Goal: Task Accomplishment & Management: Use online tool/utility

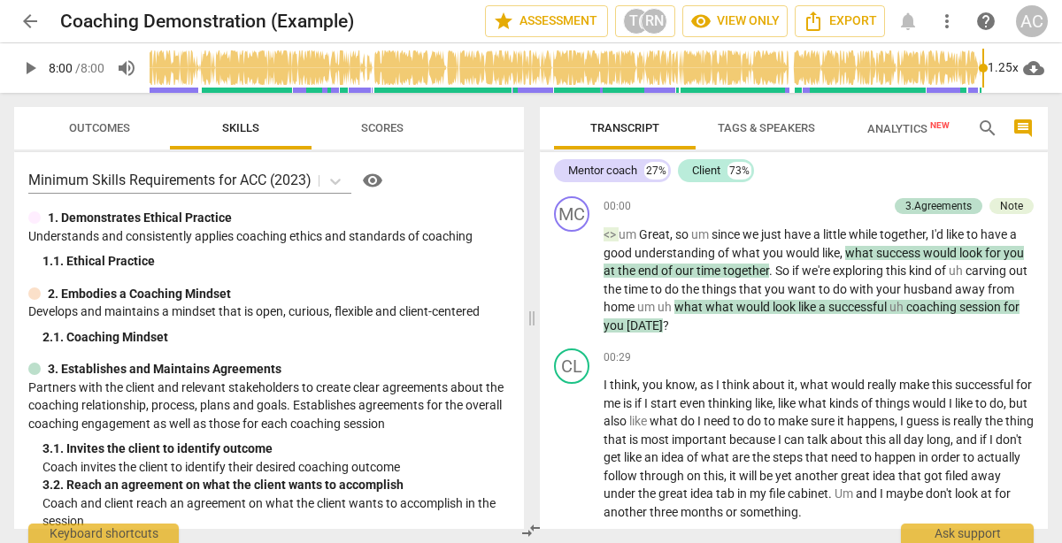
scroll to position [2830, 0]
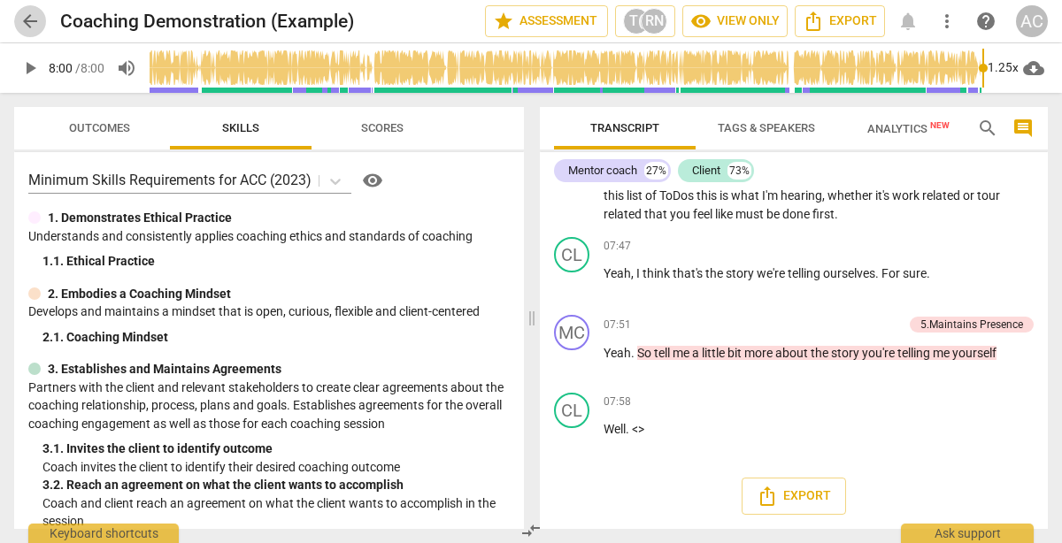
click at [27, 19] on span "arrow_back" at bounding box center [29, 21] width 21 height 21
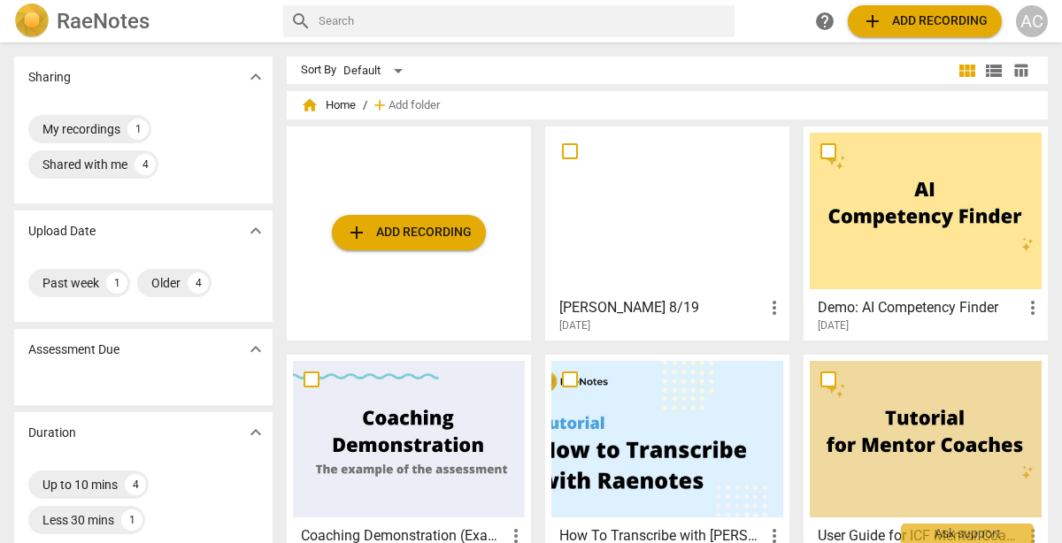
click at [766, 303] on span "more_vert" at bounding box center [774, 307] width 21 height 21
click at [677, 304] on div at bounding box center [531, 271] width 1062 height 543
click at [101, 20] on h2 "RaeNotes" at bounding box center [103, 21] width 93 height 25
click at [1034, 29] on div "AC" at bounding box center [1032, 21] width 32 height 32
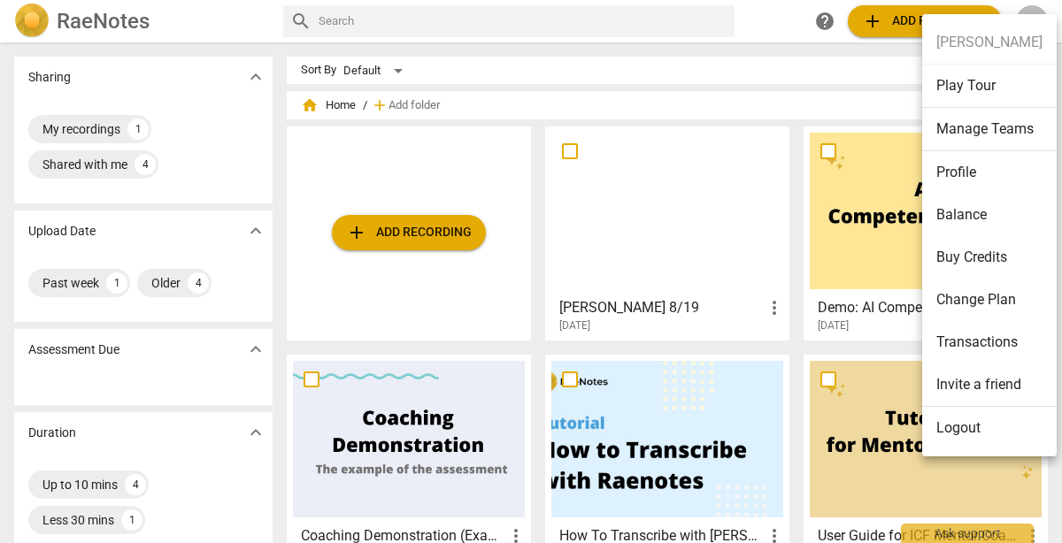
click at [828, 27] on div at bounding box center [531, 271] width 1062 height 543
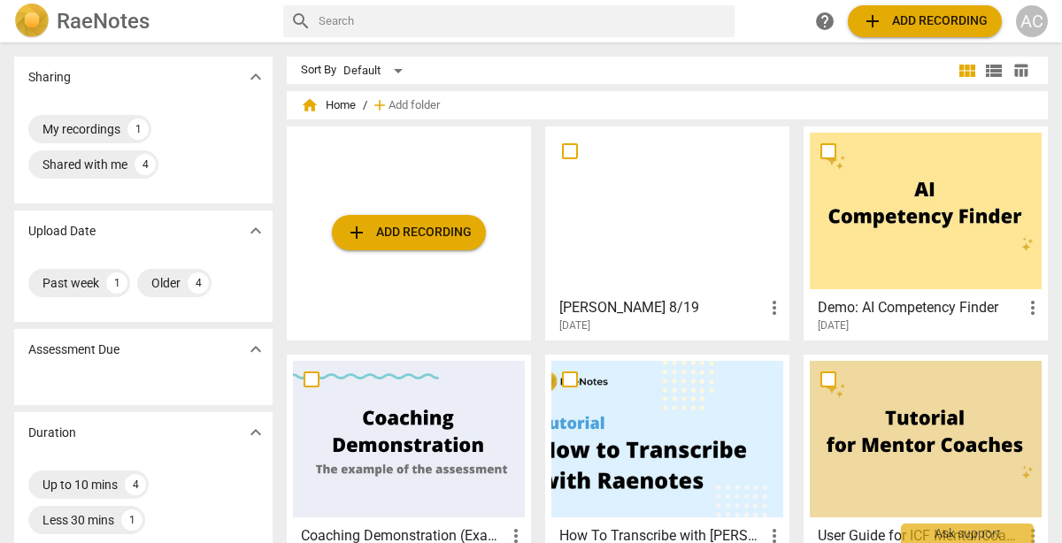
click at [824, 26] on span "help" at bounding box center [824, 21] width 21 height 21
click at [767, 310] on span "more_vert" at bounding box center [774, 307] width 21 height 21
click at [691, 311] on div at bounding box center [531, 271] width 1062 height 543
click at [612, 159] on div at bounding box center [667, 211] width 232 height 157
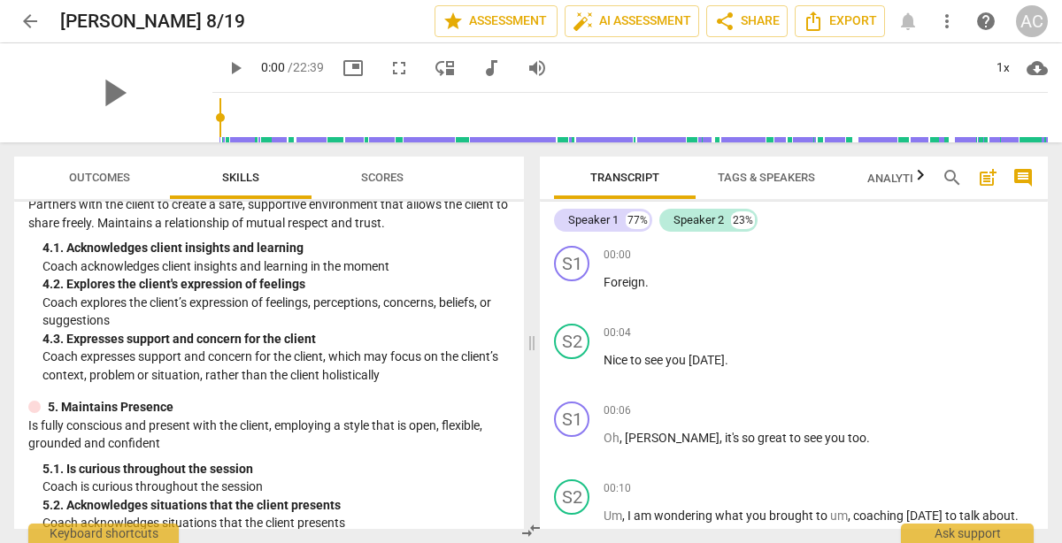
click at [381, 180] on span "Scores" at bounding box center [382, 177] width 42 height 13
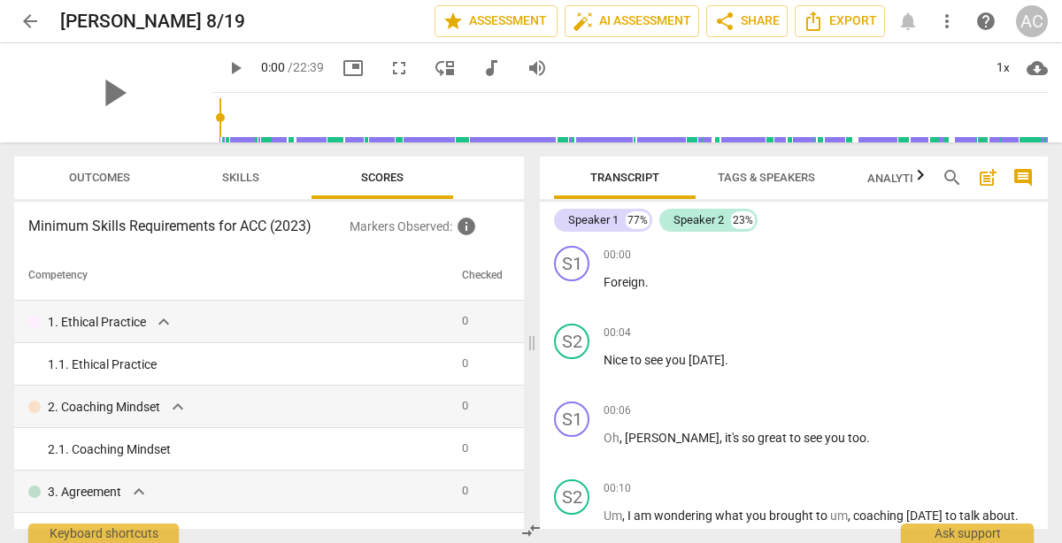
click at [245, 175] on span "Skills" at bounding box center [240, 177] width 37 height 13
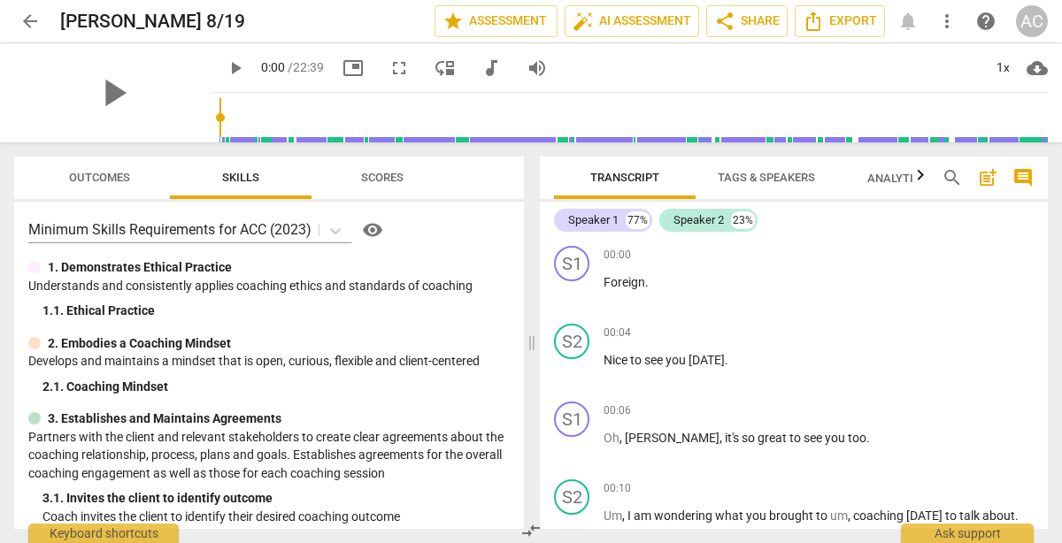
click at [113, 175] on span "Outcomes" at bounding box center [99, 177] width 61 height 13
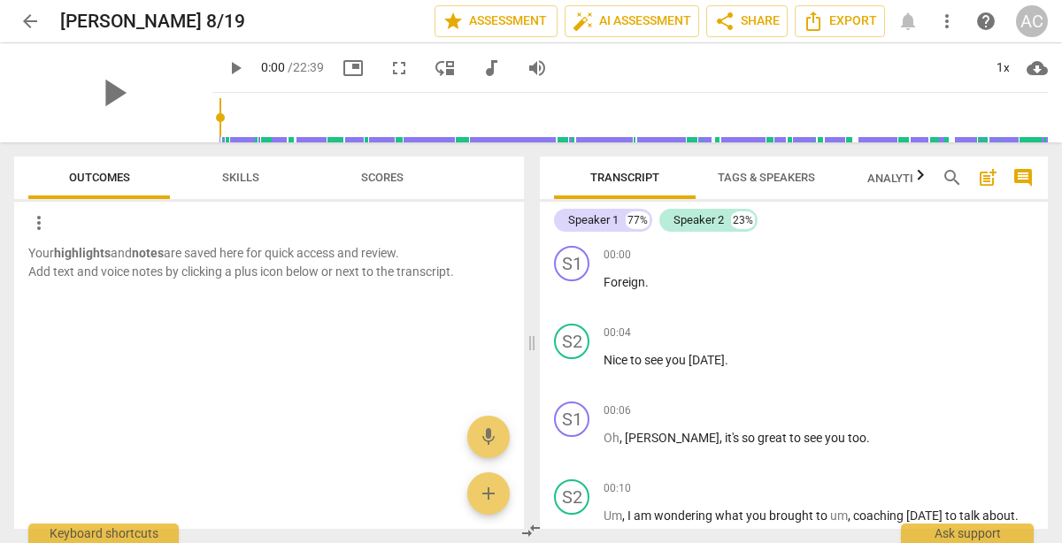
click at [230, 182] on span "Skills" at bounding box center [240, 177] width 37 height 13
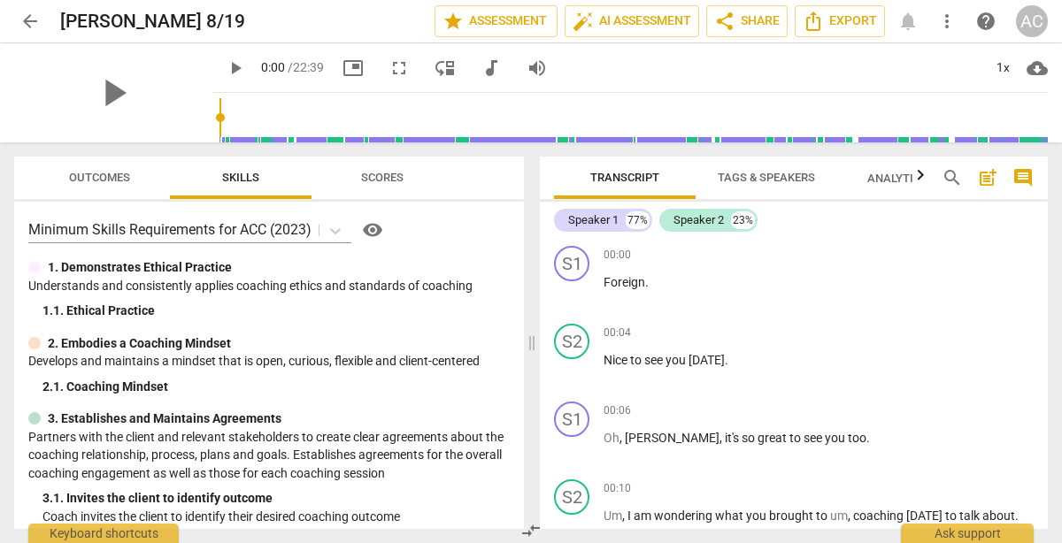
click at [920, 179] on icon "button" at bounding box center [920, 175] width 21 height 21
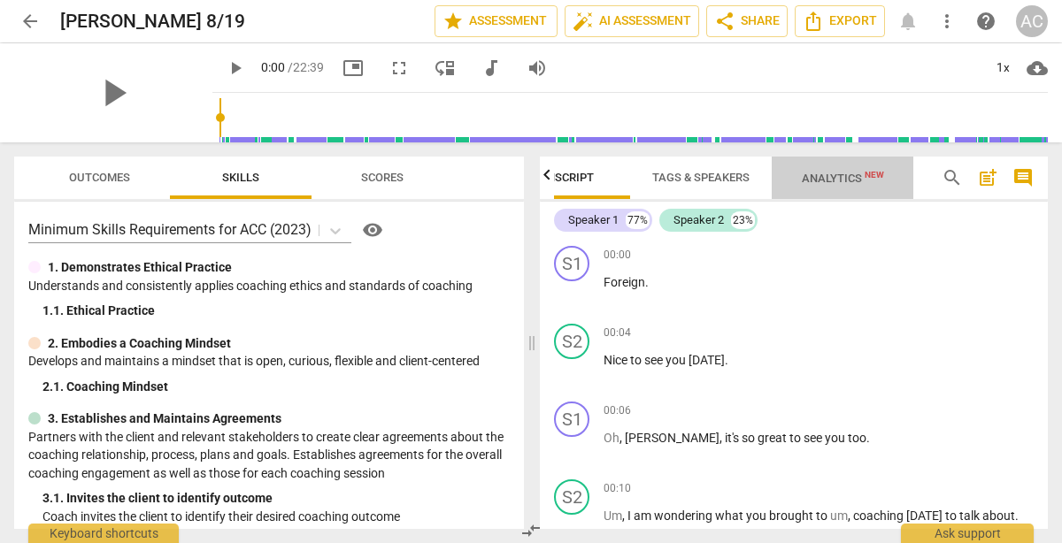
click at [837, 170] on span "Analytics New" at bounding box center [843, 178] width 125 height 27
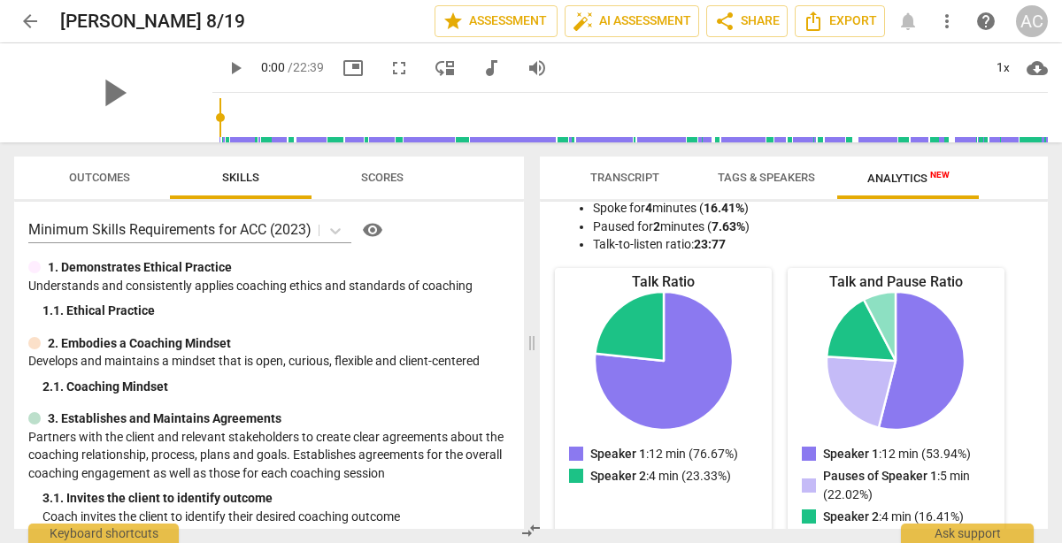
scroll to position [0, 0]
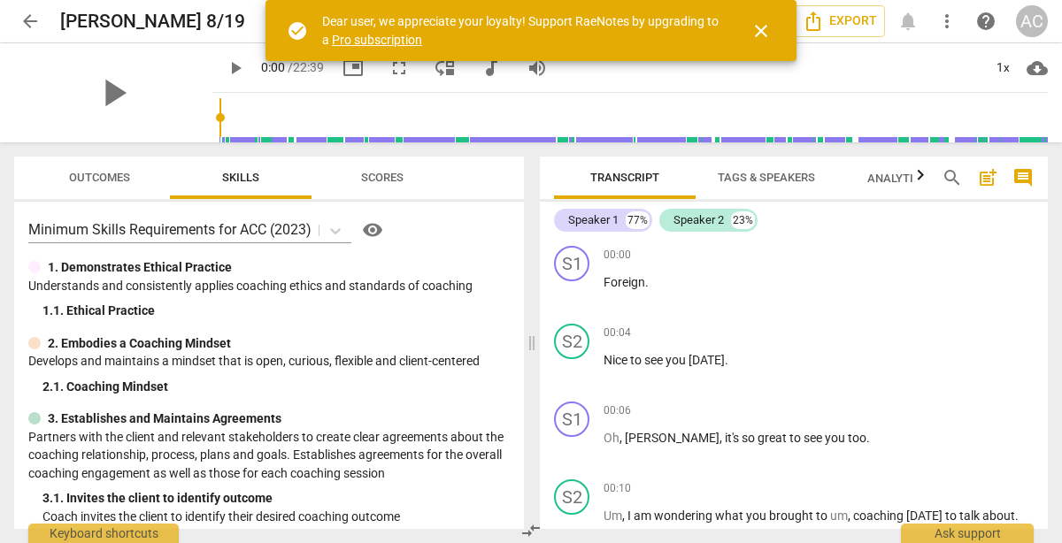
click at [761, 27] on span "close" at bounding box center [761, 30] width 21 height 21
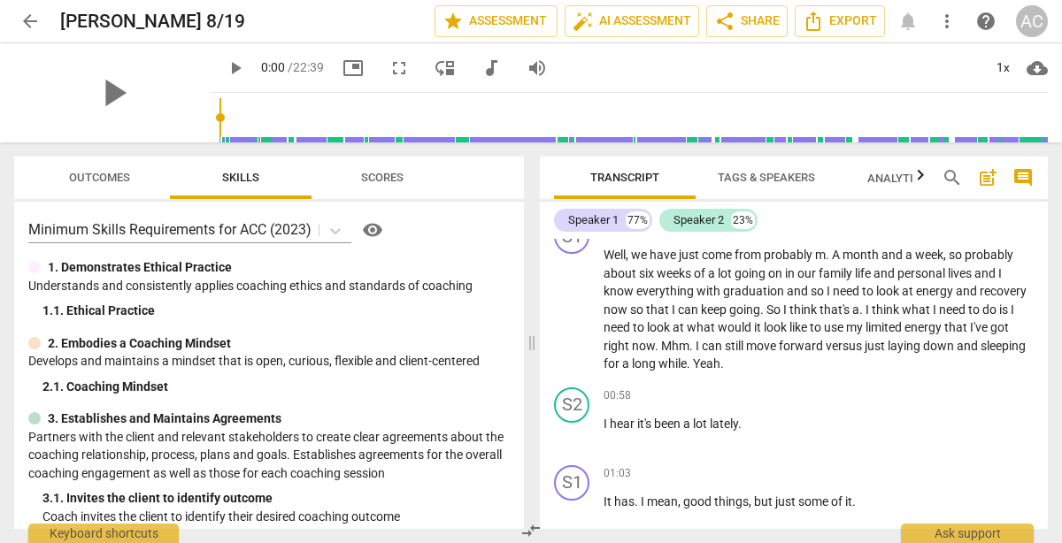
scroll to position [338, 0]
click at [990, 28] on span "help" at bounding box center [985, 21] width 21 height 21
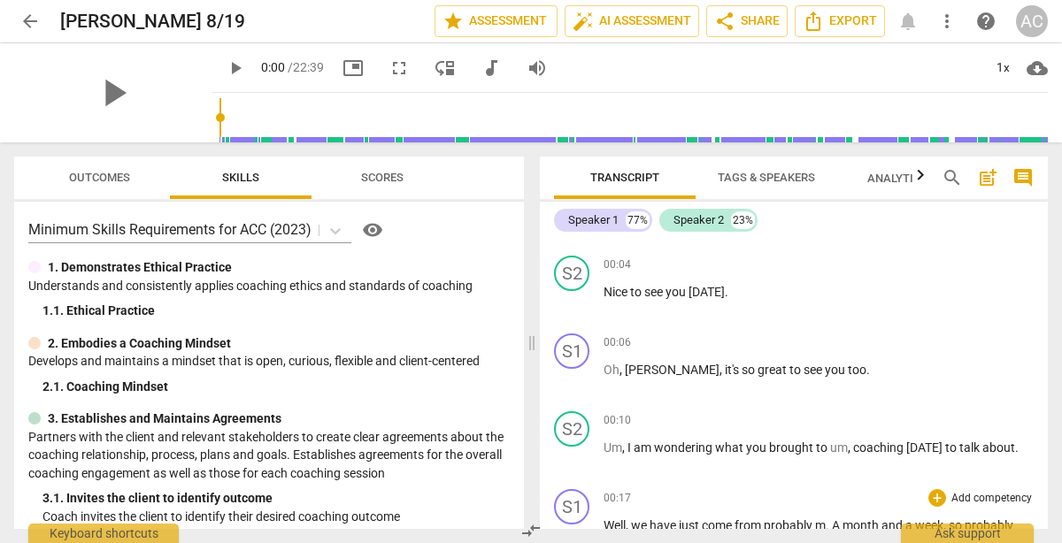
scroll to position [0, 0]
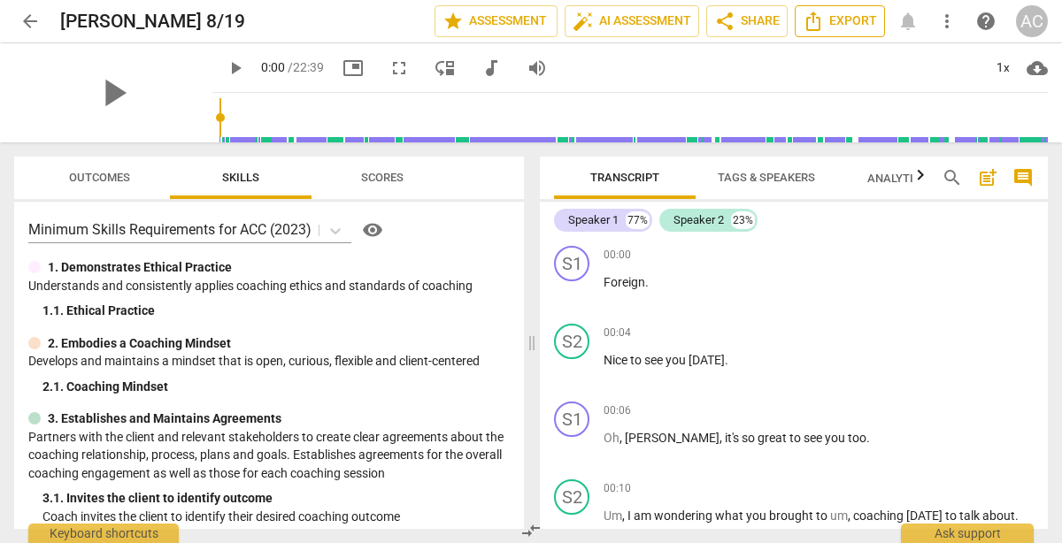
click at [850, 17] on span "Export" at bounding box center [840, 21] width 74 height 21
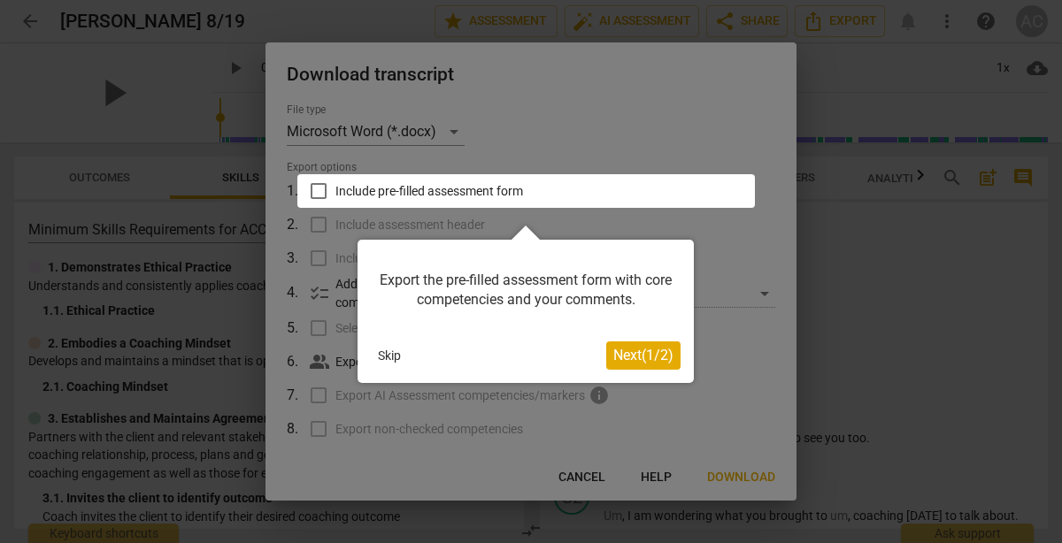
click at [638, 367] on button "Next ( 1 / 2 )" at bounding box center [643, 356] width 74 height 28
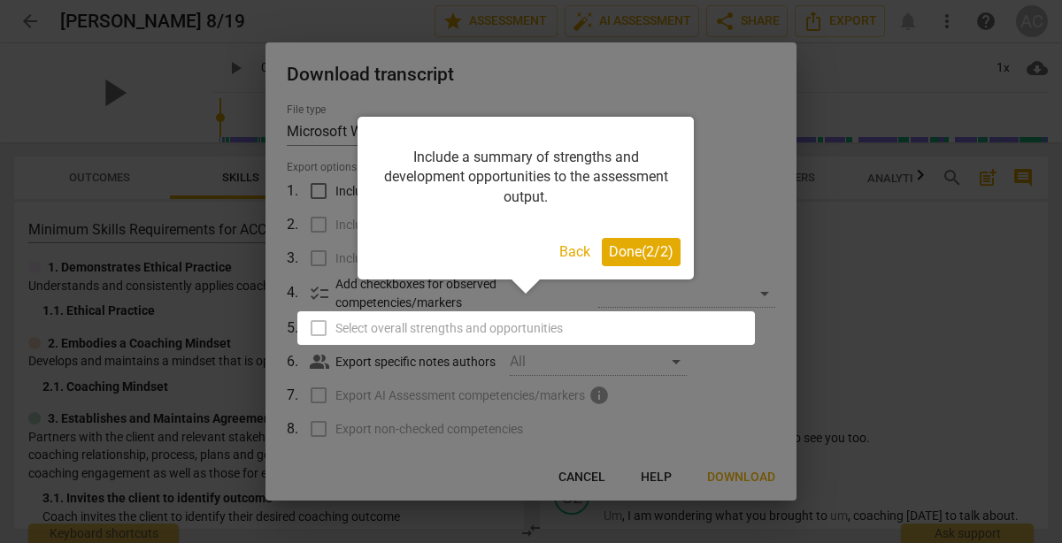
click at [636, 254] on span "Done ( 2 / 2 )" at bounding box center [641, 251] width 65 height 17
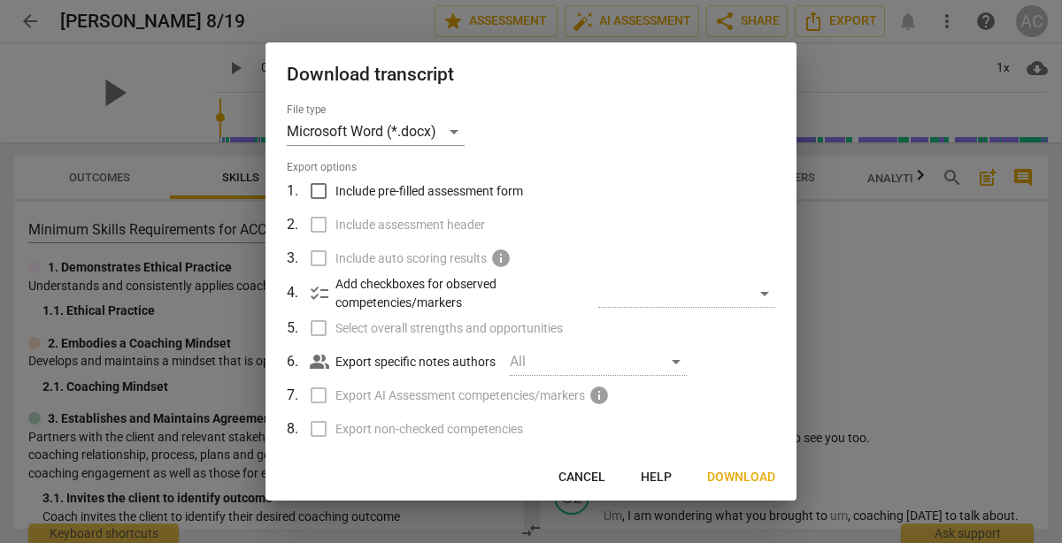
click at [322, 190] on input "Include pre-filled assessment form" at bounding box center [319, 191] width 34 height 34
checkbox input "true"
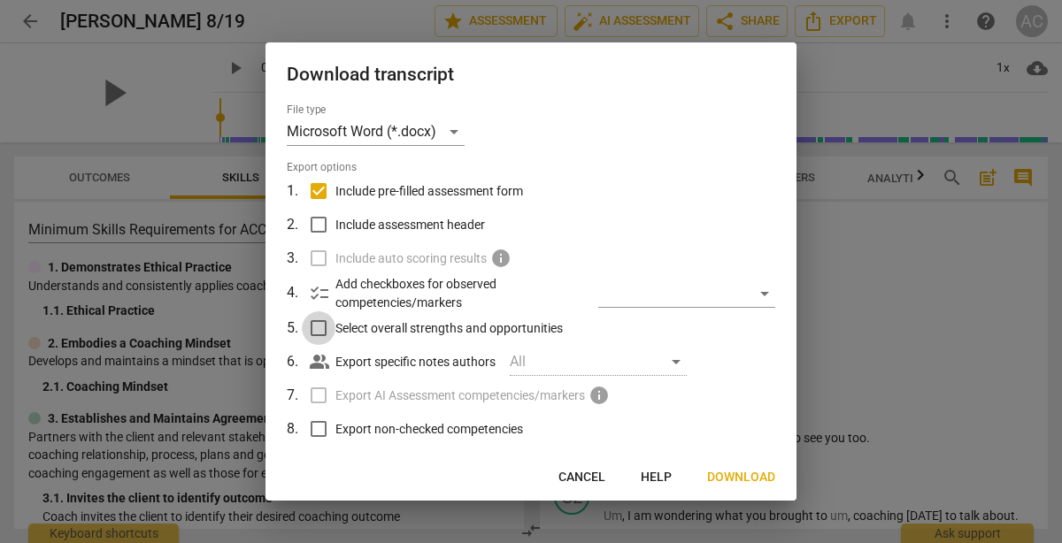
click at [321, 328] on input "Select overall strengths and opportunities" at bounding box center [319, 329] width 34 height 34
checkbox input "true"
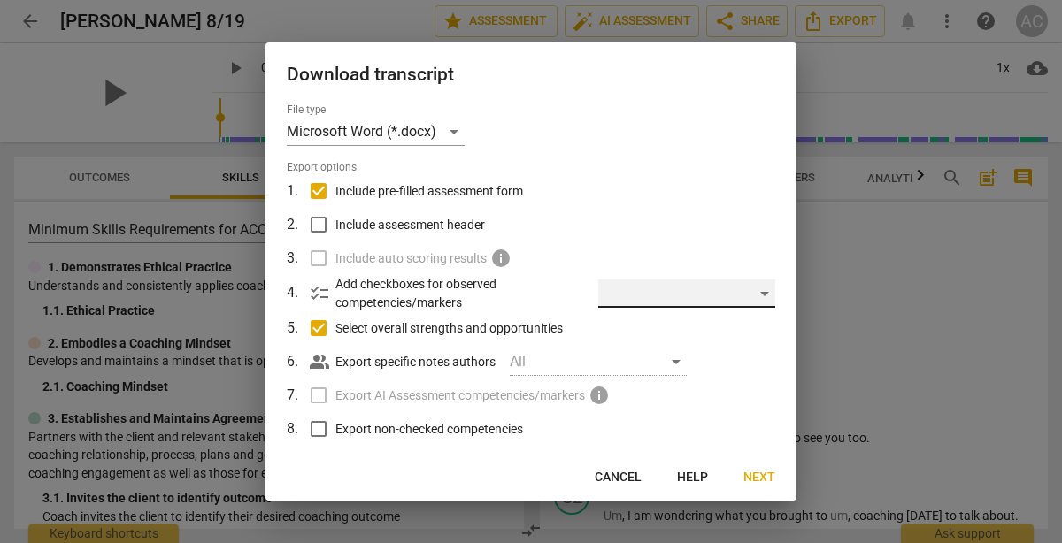
click at [754, 295] on div "​" at bounding box center [686, 294] width 177 height 28
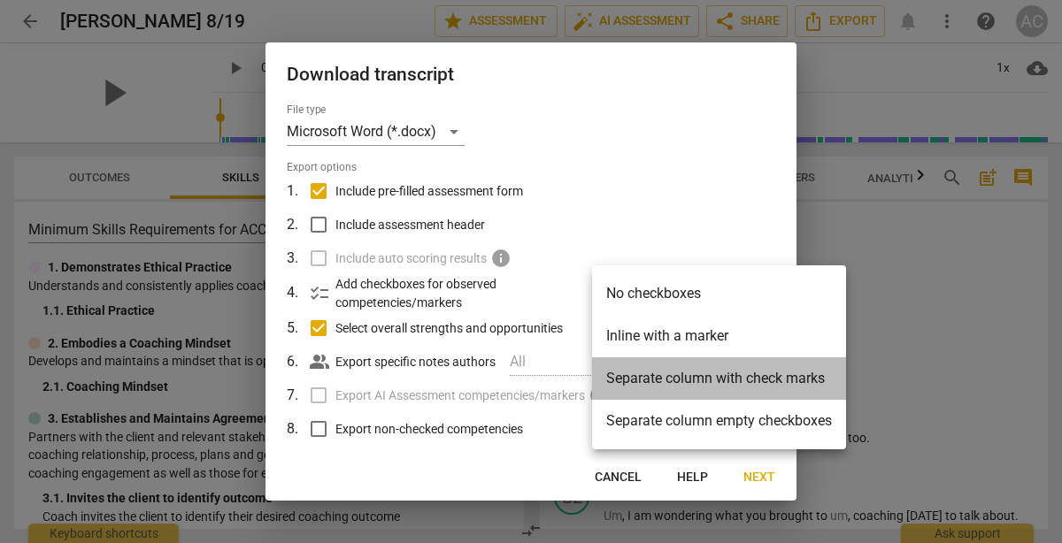
click at [747, 373] on li "Separate column with check marks" at bounding box center [719, 379] width 254 height 42
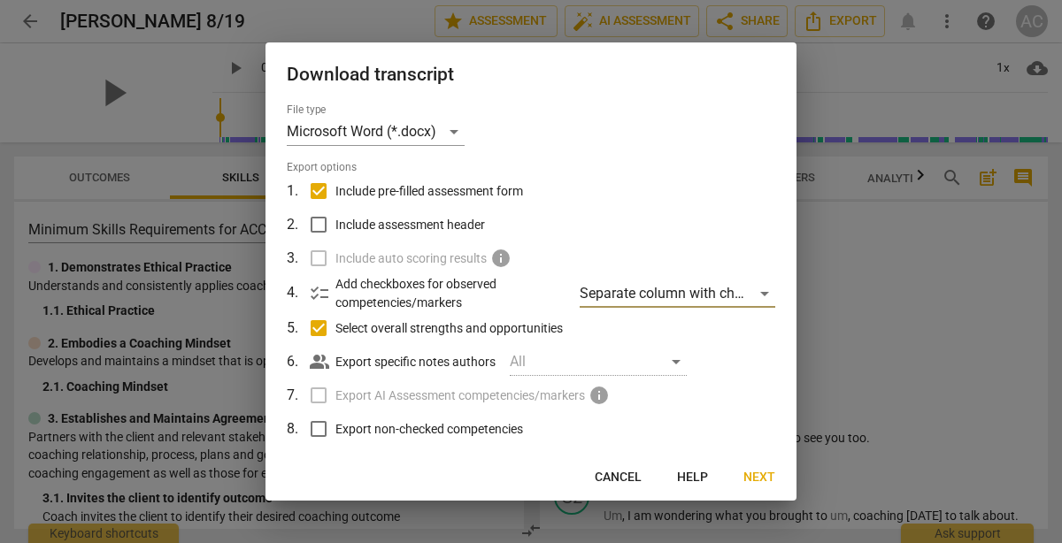
click at [757, 472] on span "Next" at bounding box center [759, 478] width 32 height 18
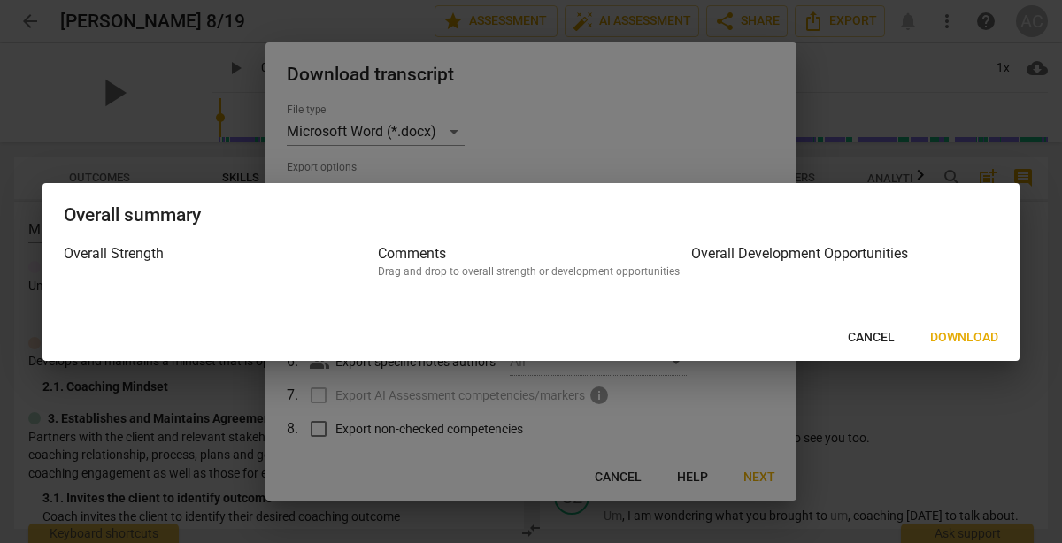
click at [967, 337] on span "Download" at bounding box center [964, 338] width 68 height 18
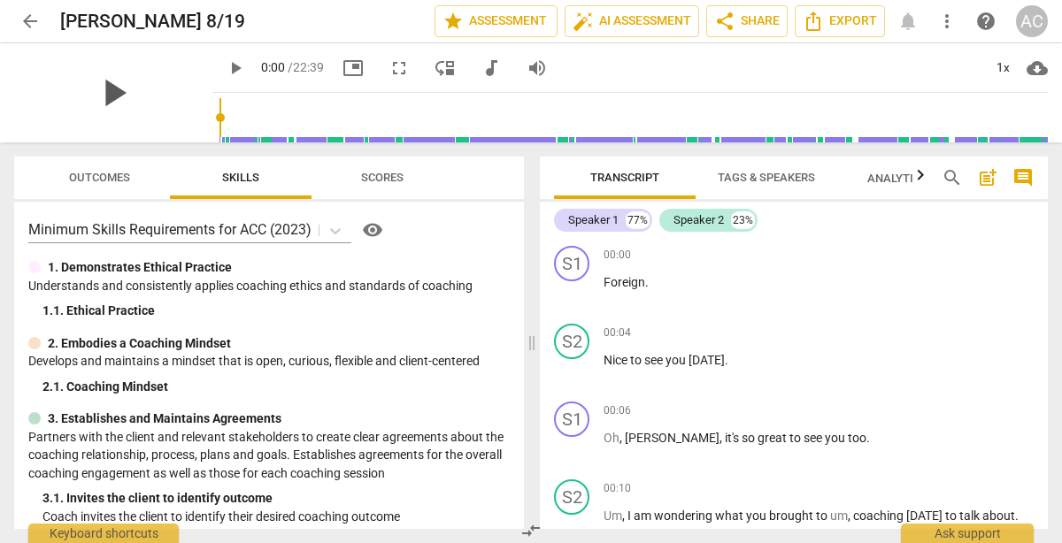
click at [106, 94] on span "play_arrow" at bounding box center [113, 93] width 46 height 46
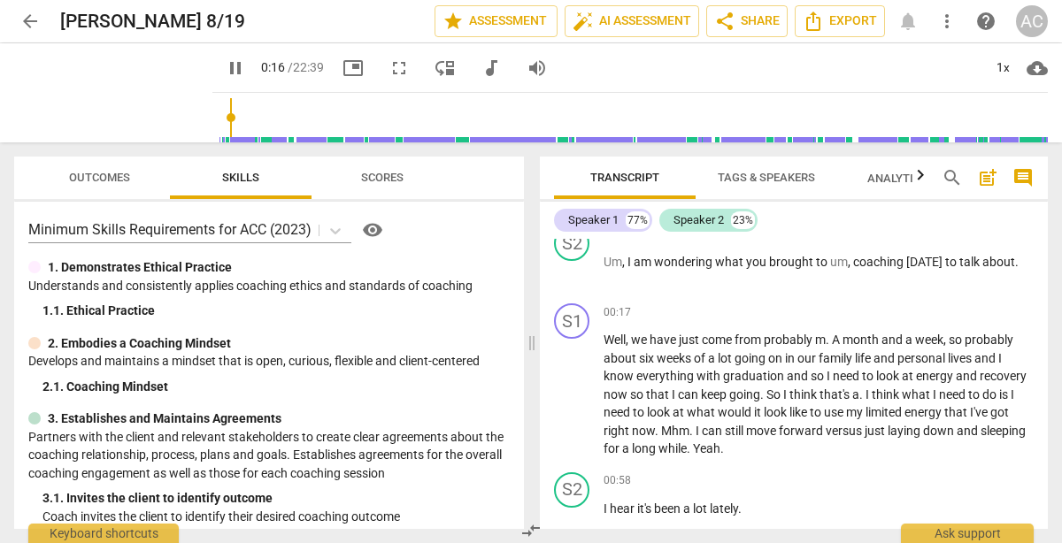
scroll to position [255, 0]
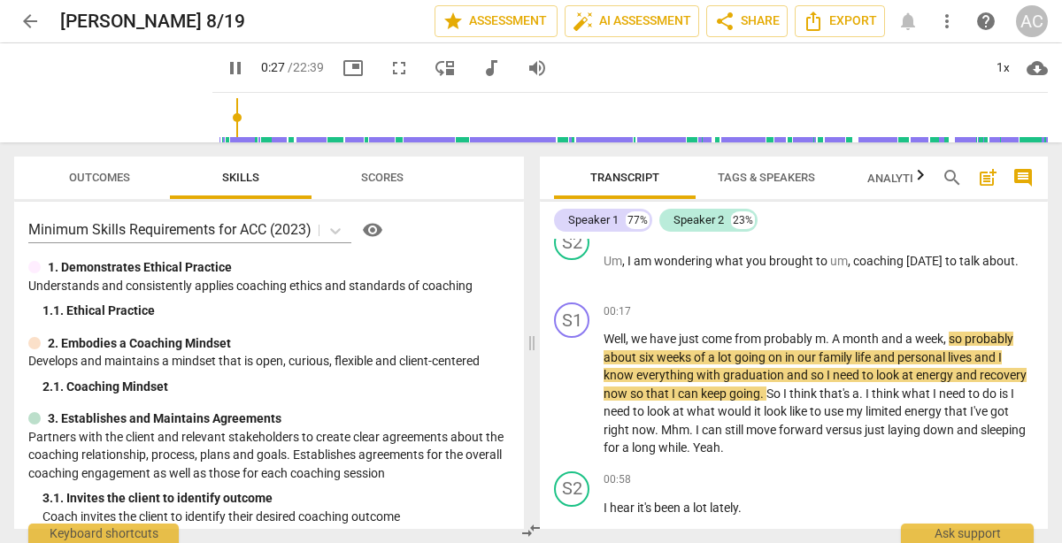
click at [225, 60] on span "pause" at bounding box center [235, 68] width 21 height 21
type input "28"
click at [849, 336] on span "month" at bounding box center [862, 339] width 39 height 14
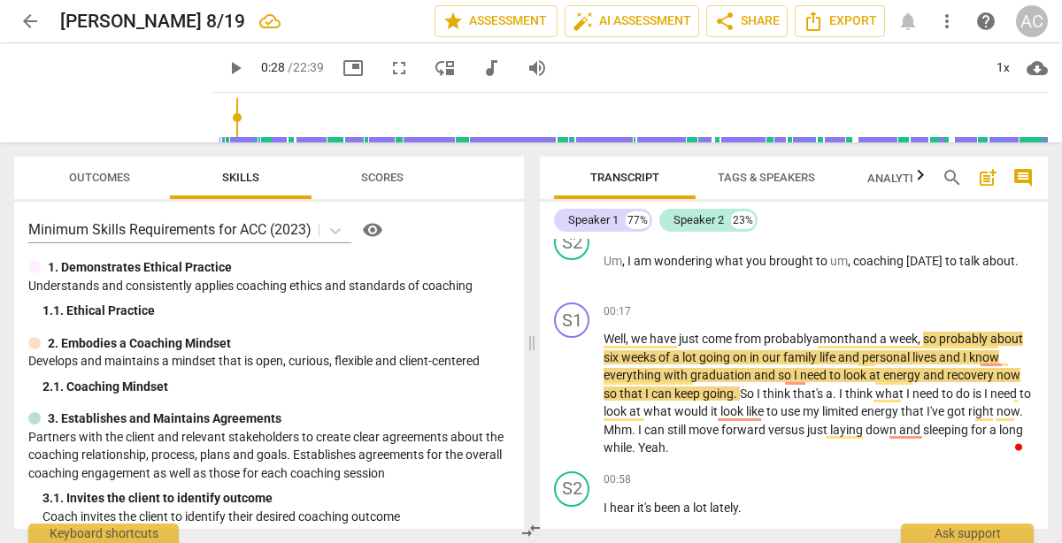
click at [225, 58] on span "play_arrow" at bounding box center [235, 68] width 21 height 21
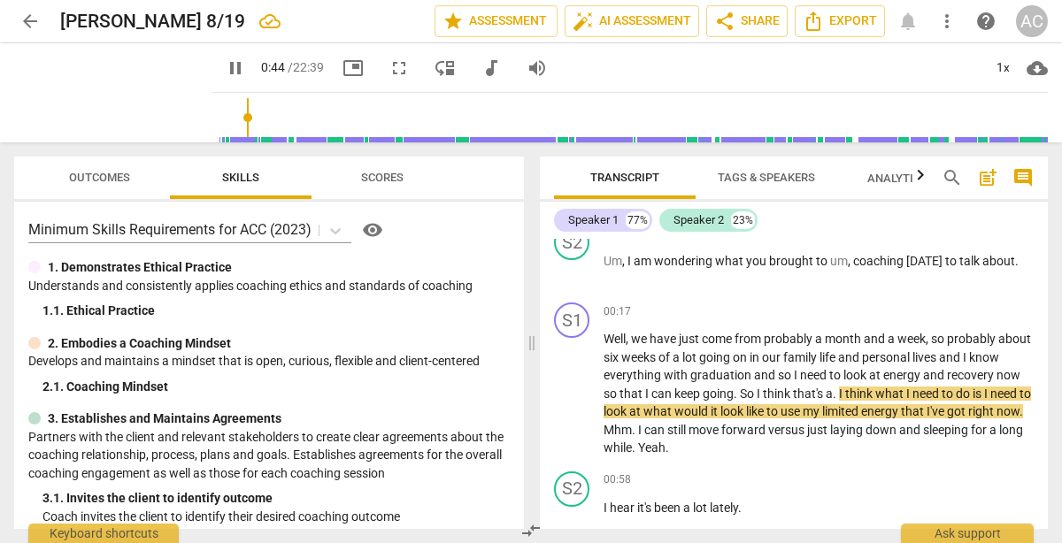
click at [225, 66] on span "pause" at bounding box center [235, 68] width 21 height 21
drag, startPoint x: 227, startPoint y: 115, endPoint x: 329, endPoint y: 117, distance: 102.7
click at [329, 117] on input "range" at bounding box center [633, 117] width 828 height 57
click at [225, 68] on span "play_arrow" at bounding box center [235, 68] width 21 height 21
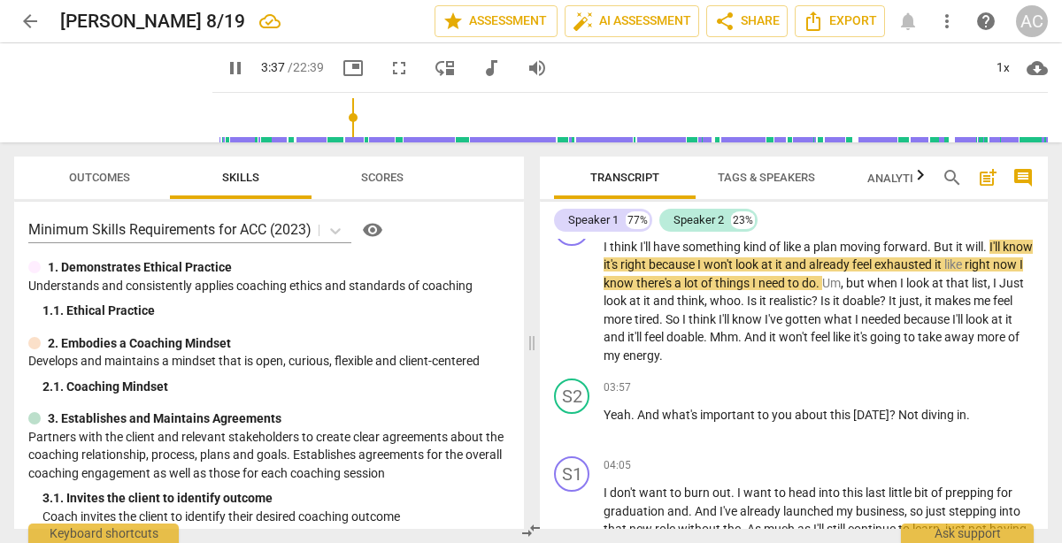
click at [225, 68] on span "pause" at bounding box center [235, 68] width 21 height 21
click at [225, 66] on span "play_arrow" at bounding box center [235, 68] width 21 height 21
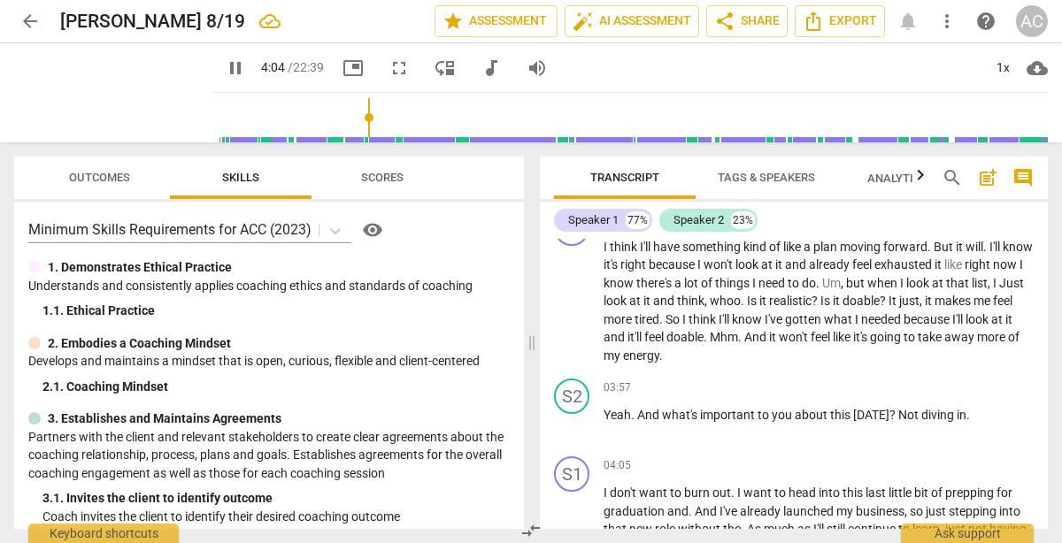
click at [225, 64] on span "pause" at bounding box center [235, 68] width 21 height 21
type input "244"
